Goal: Transaction & Acquisition: Purchase product/service

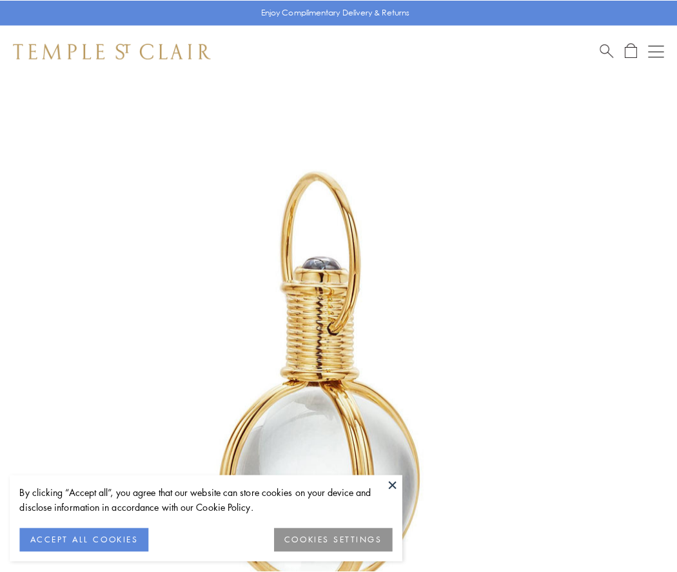
scroll to position [336, 0]
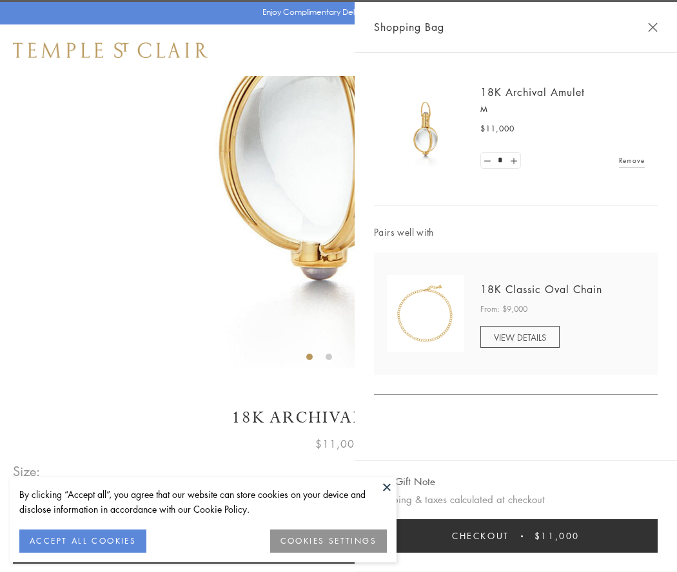
click at [516, 536] on button "Checkout $11,000" at bounding box center [516, 536] width 284 height 34
